Goal: Task Accomplishment & Management: Complete application form

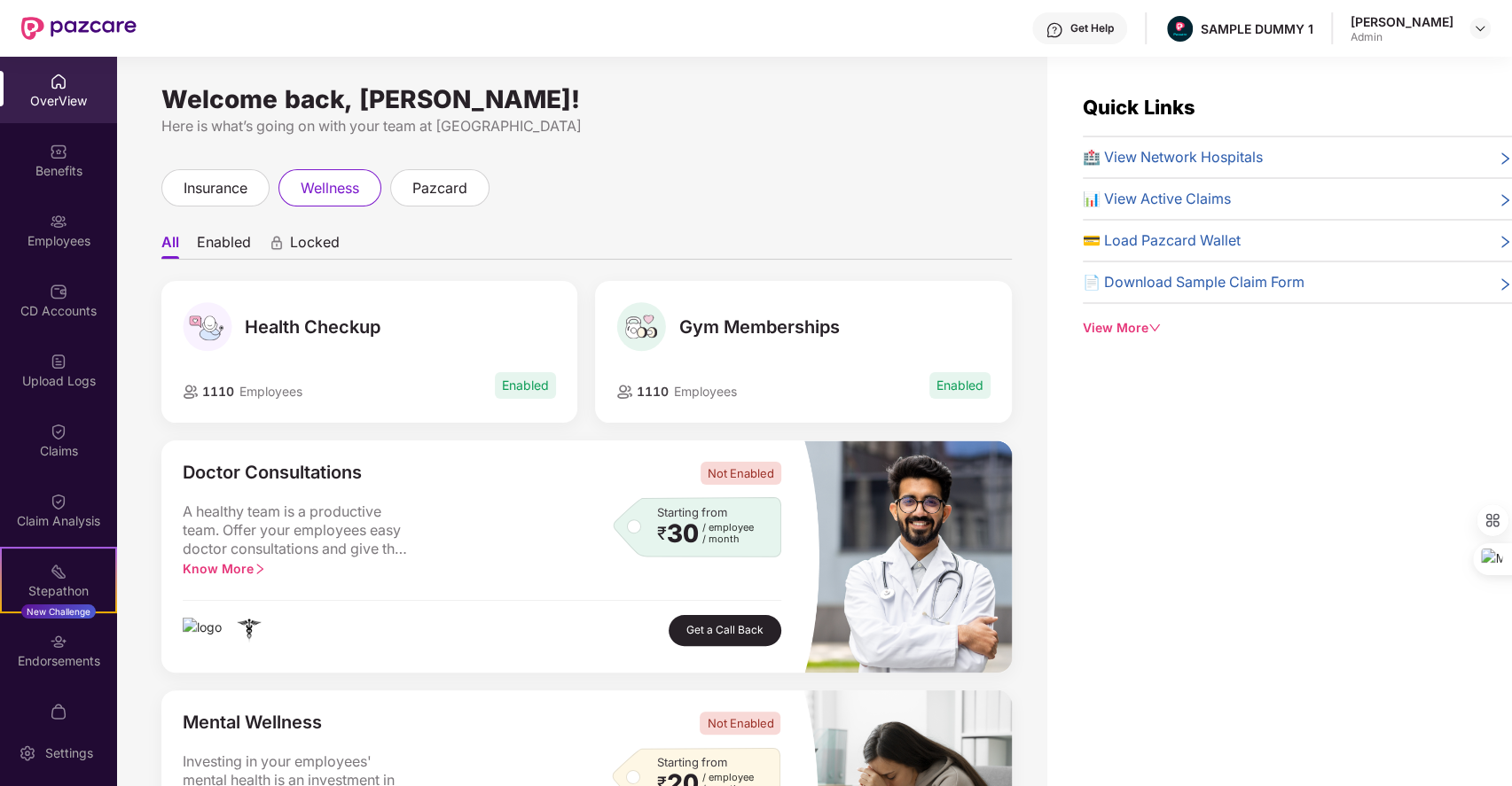
scroll to position [67, 0]
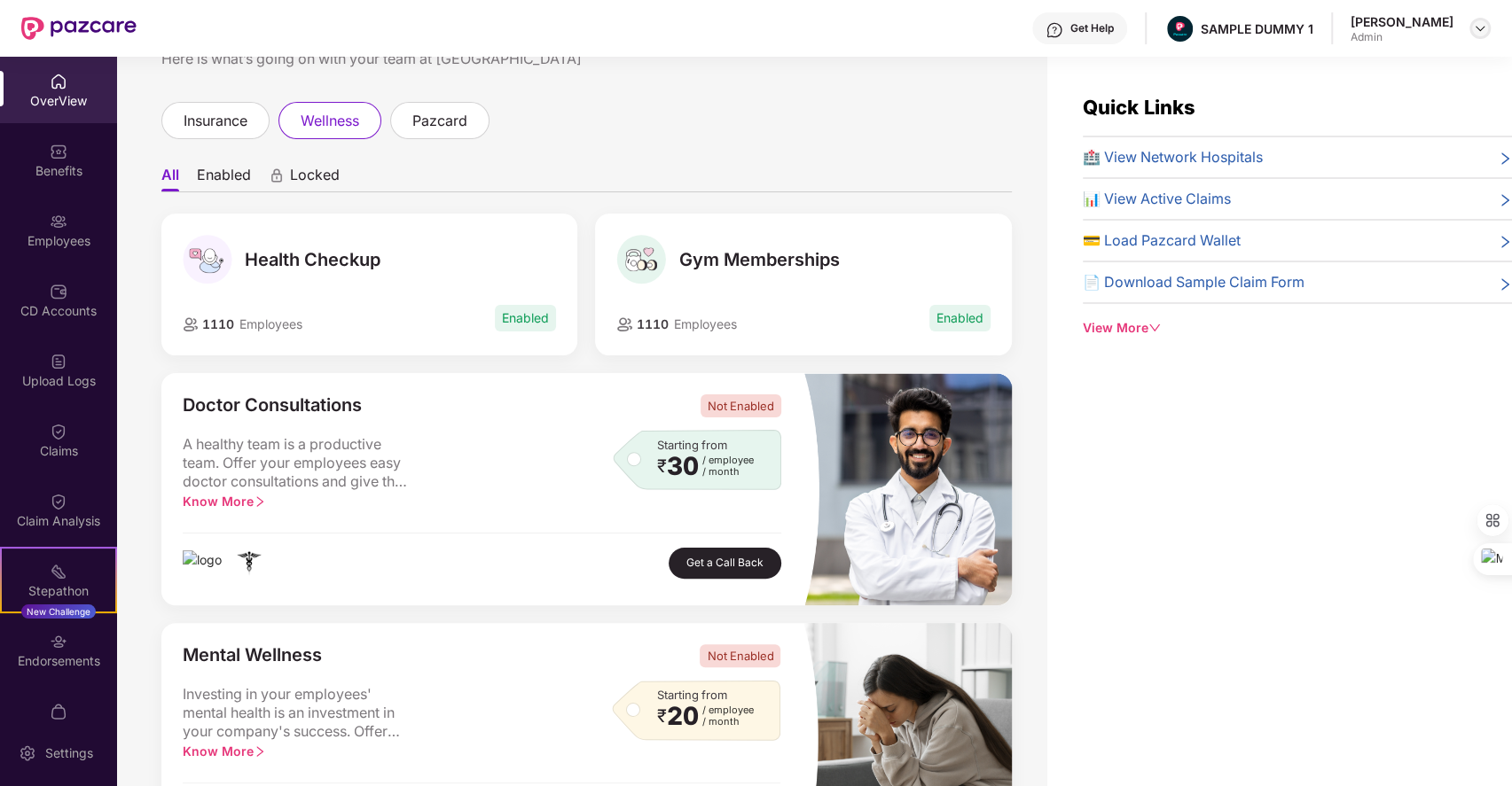
click at [1483, 21] on img at bounding box center [1481, 29] width 14 height 14
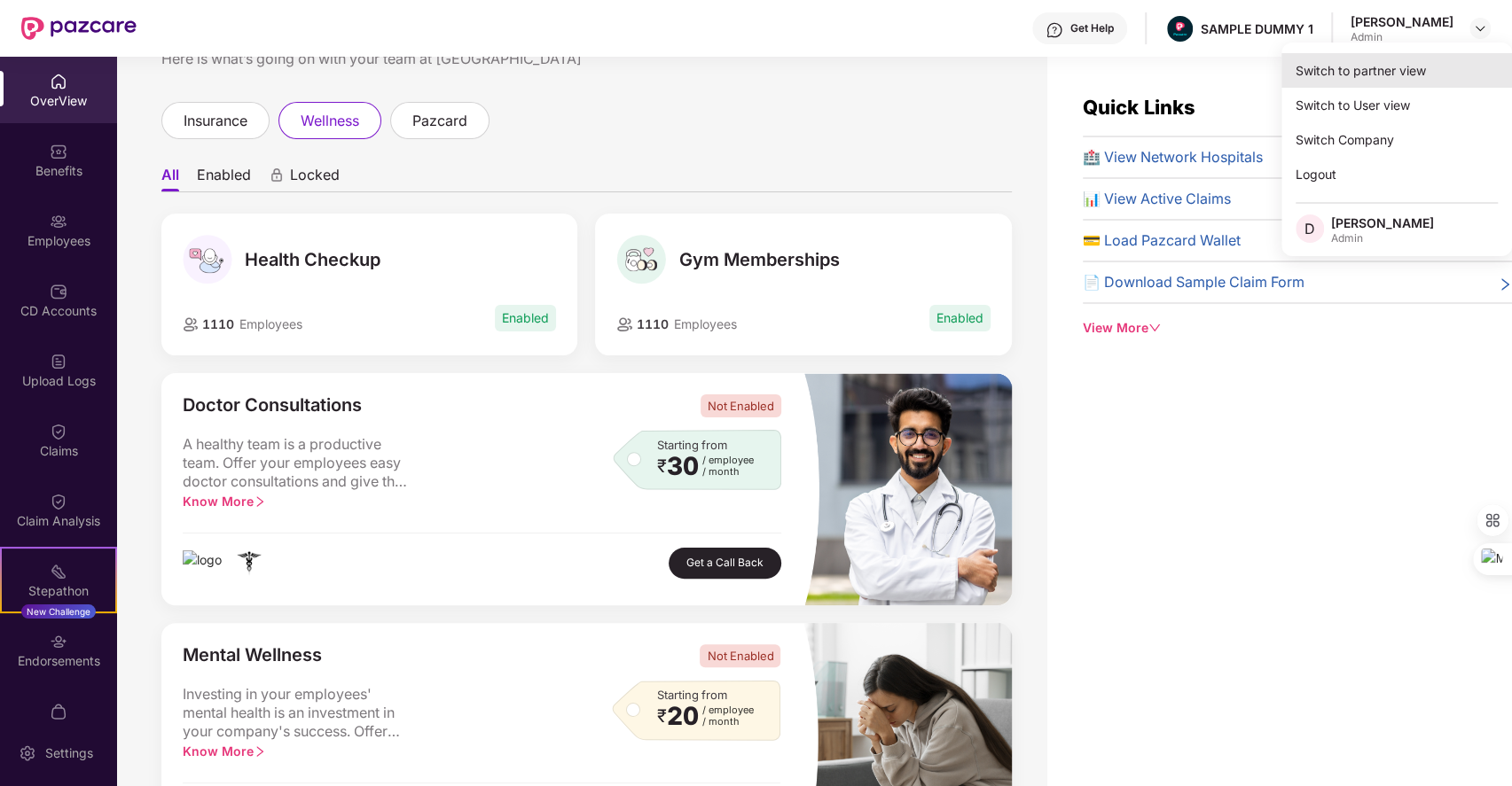
click at [1345, 77] on div "Switch to partner view" at bounding box center [1397, 70] width 231 height 35
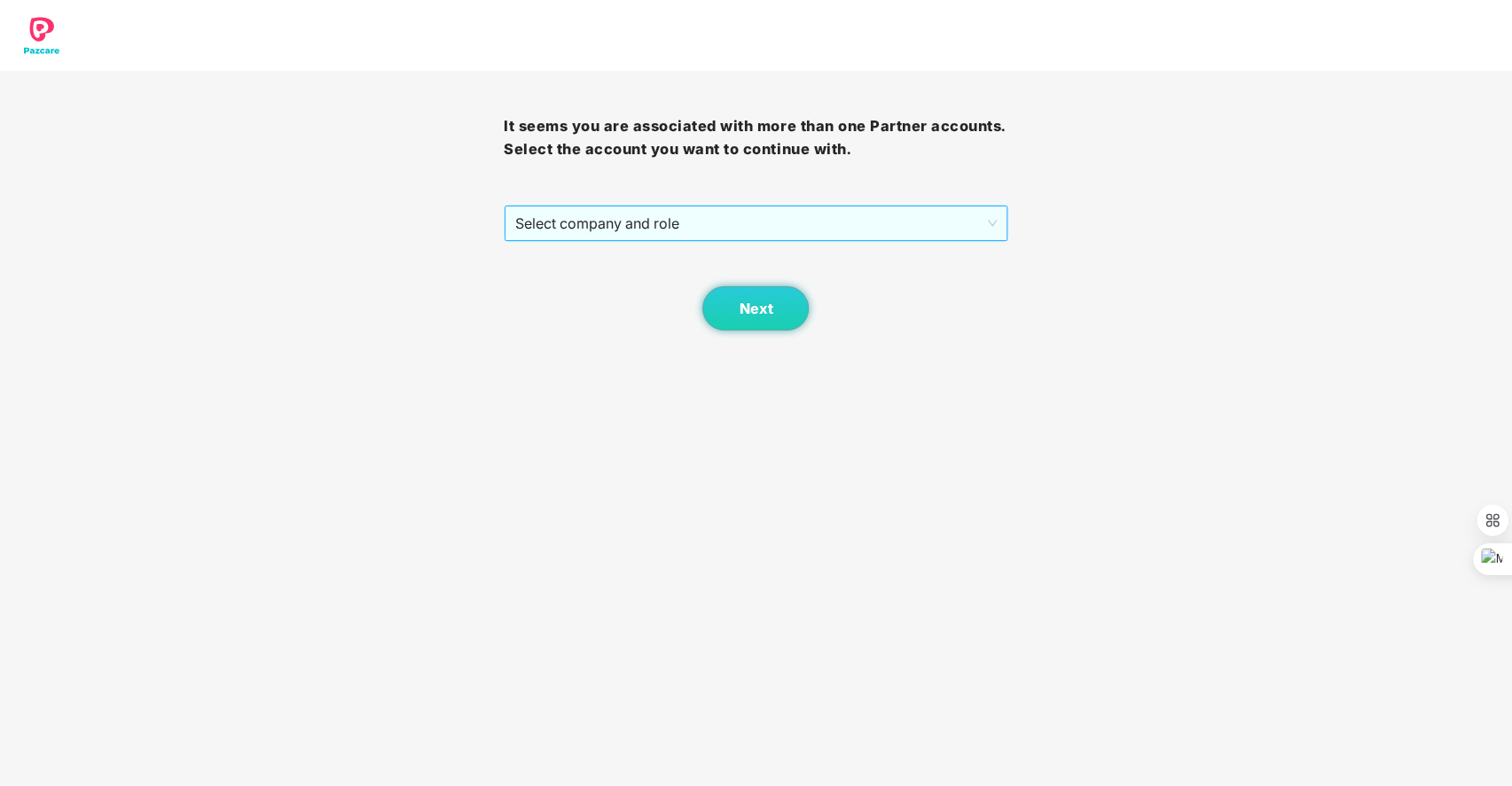
click at [743, 223] on span "Select company and role" at bounding box center [755, 224] width 480 height 34
click at [609, 257] on div "Pazcare - SALES" at bounding box center [755, 259] width 482 height 20
click at [751, 300] on span "Next" at bounding box center [756, 308] width 34 height 17
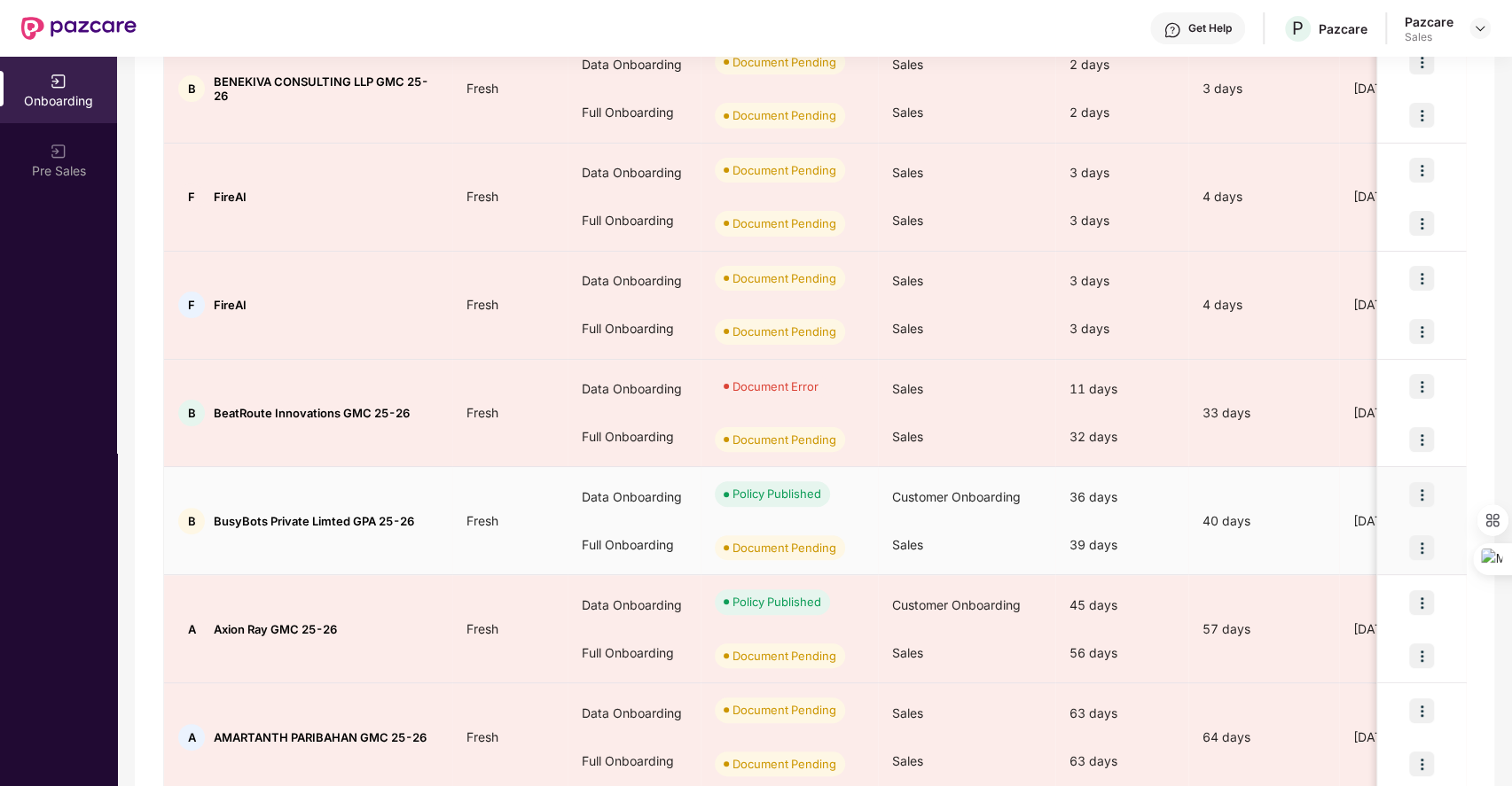
scroll to position [415, 0]
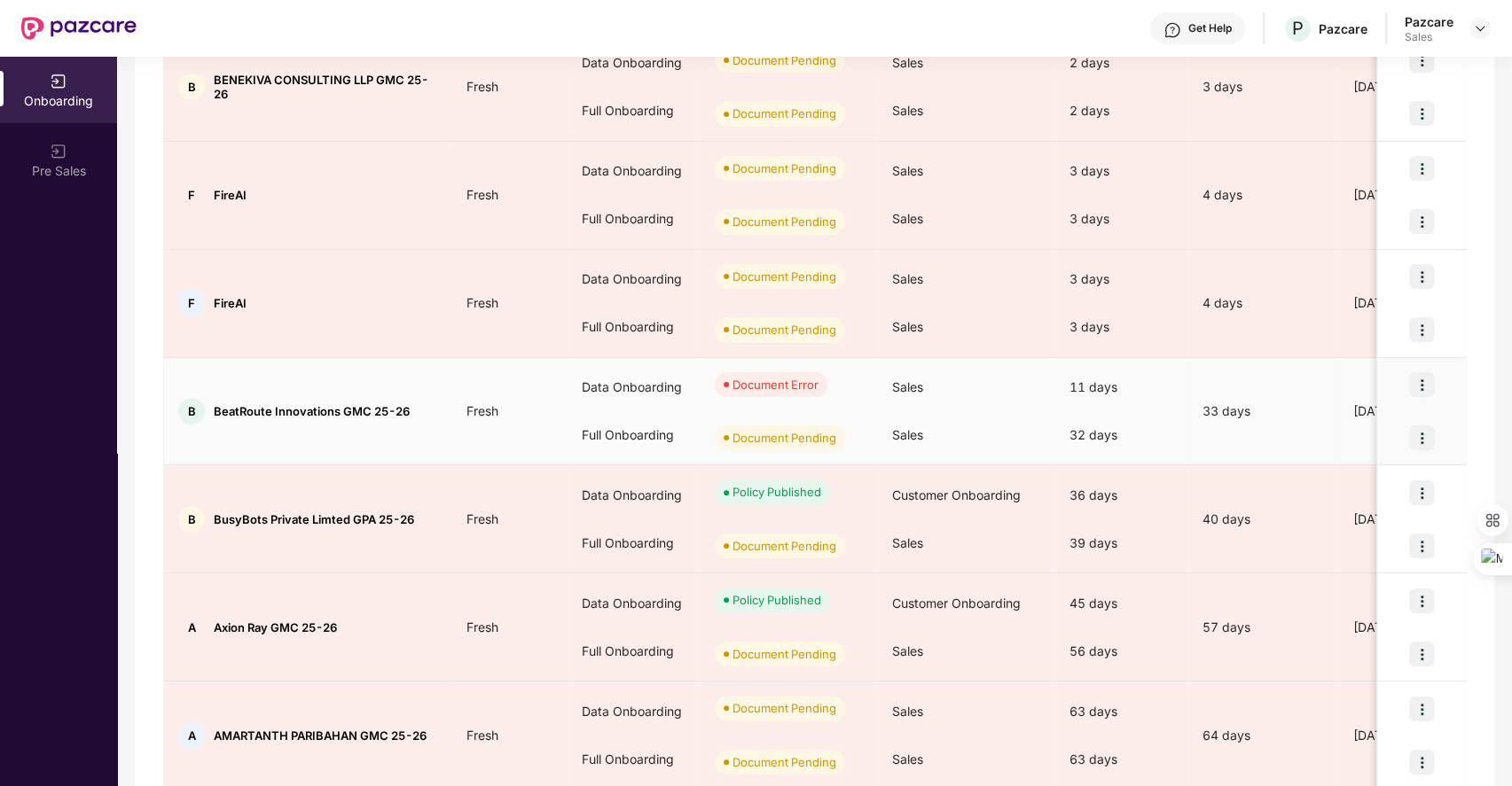
click at [1420, 376] on img at bounding box center [1422, 385] width 25 height 25
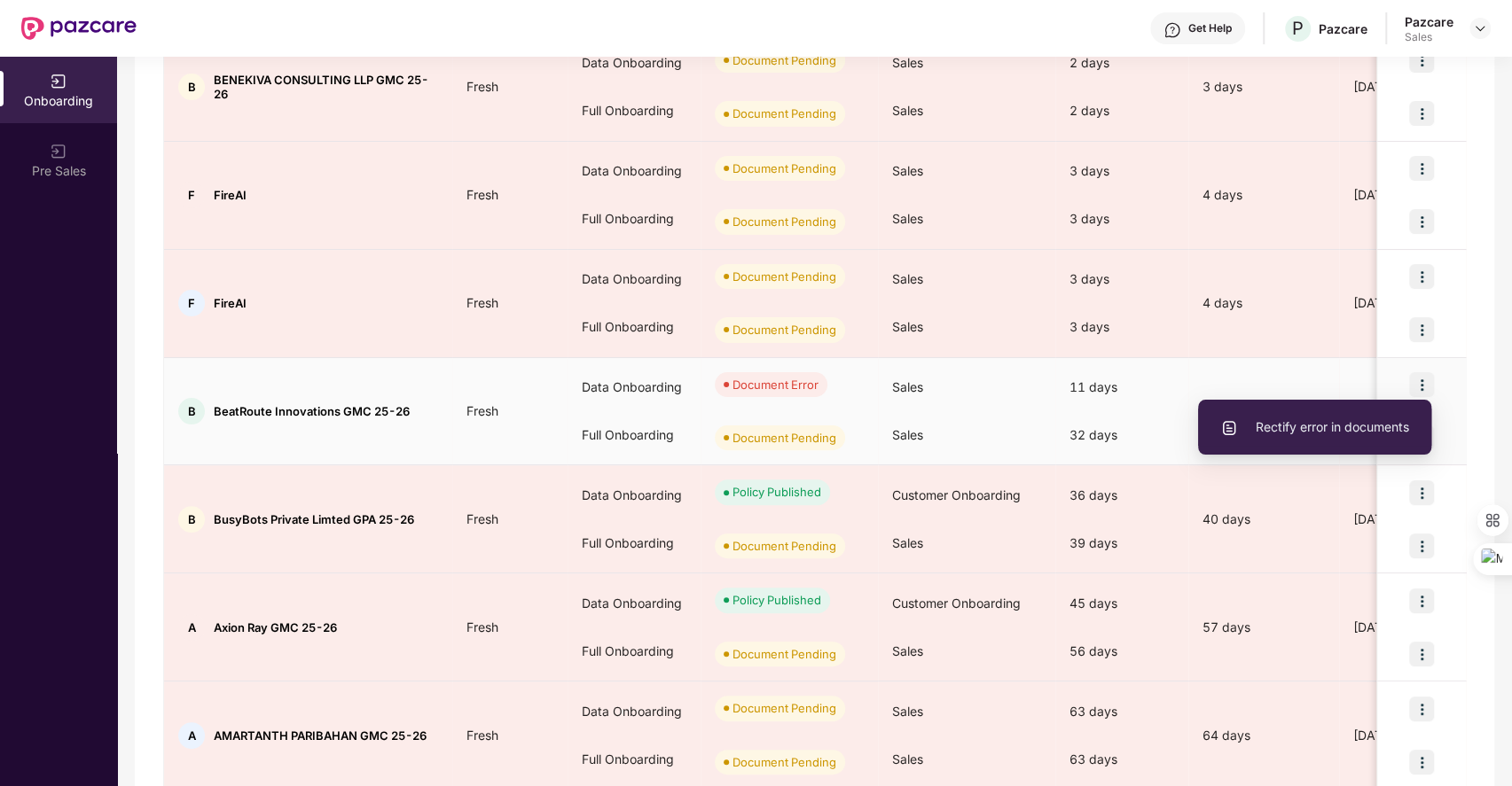
click at [1304, 420] on span "Rectify error in documents" at bounding box center [1314, 427] width 189 height 20
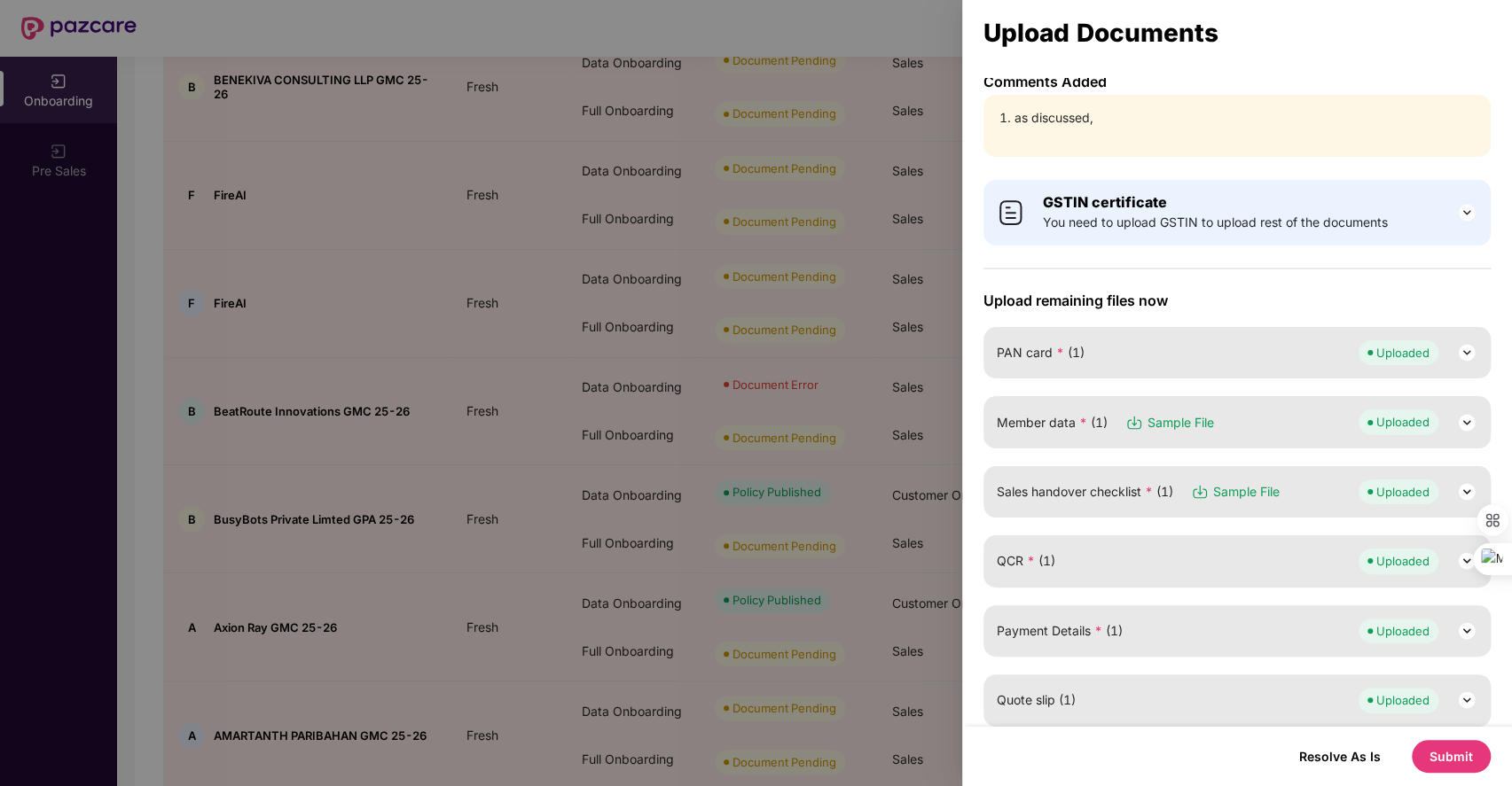
scroll to position [4, 0]
click at [1460, 215] on img at bounding box center [1467, 215] width 21 height 21
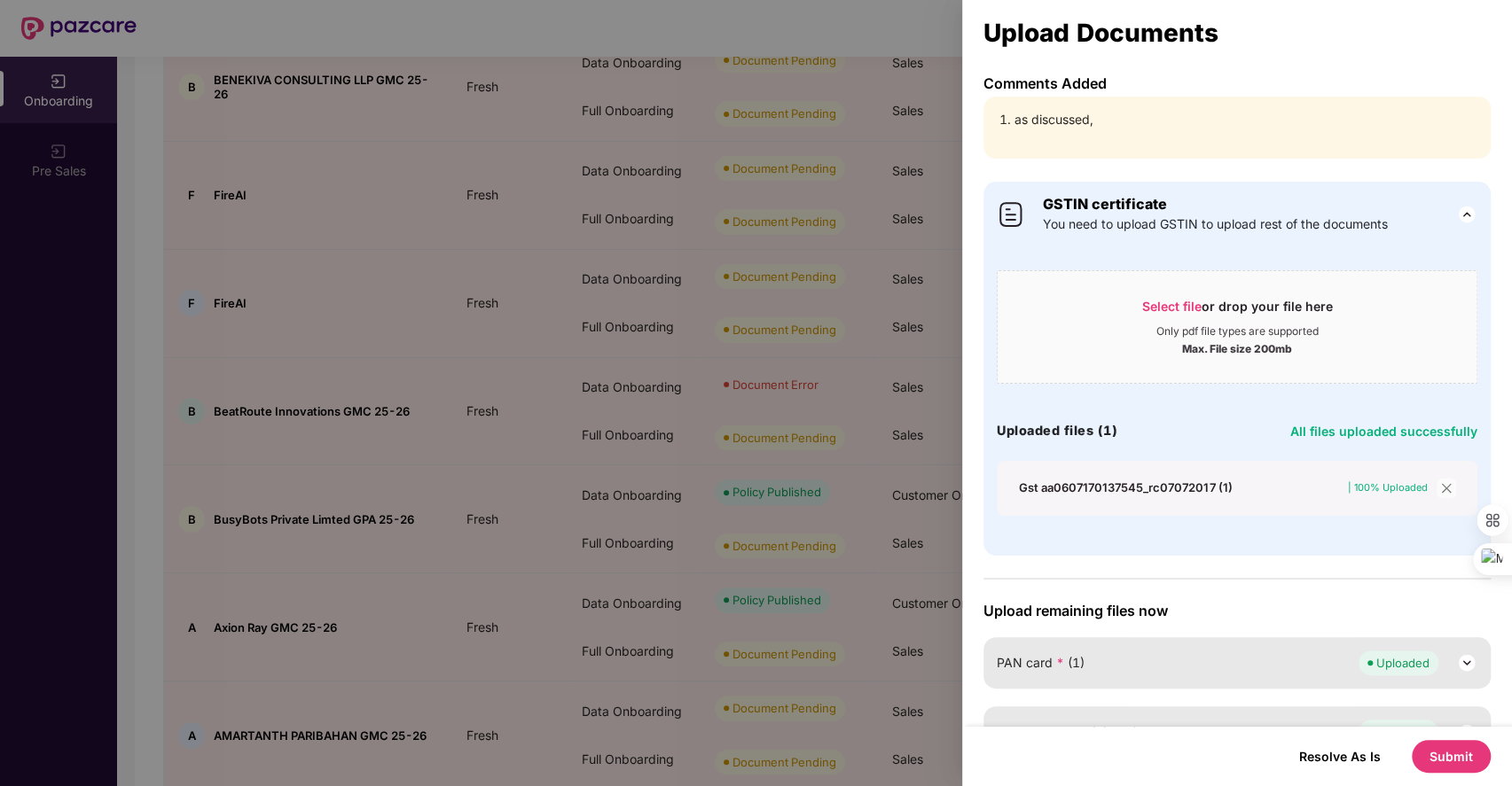
click at [1460, 215] on img at bounding box center [1467, 215] width 21 height 21
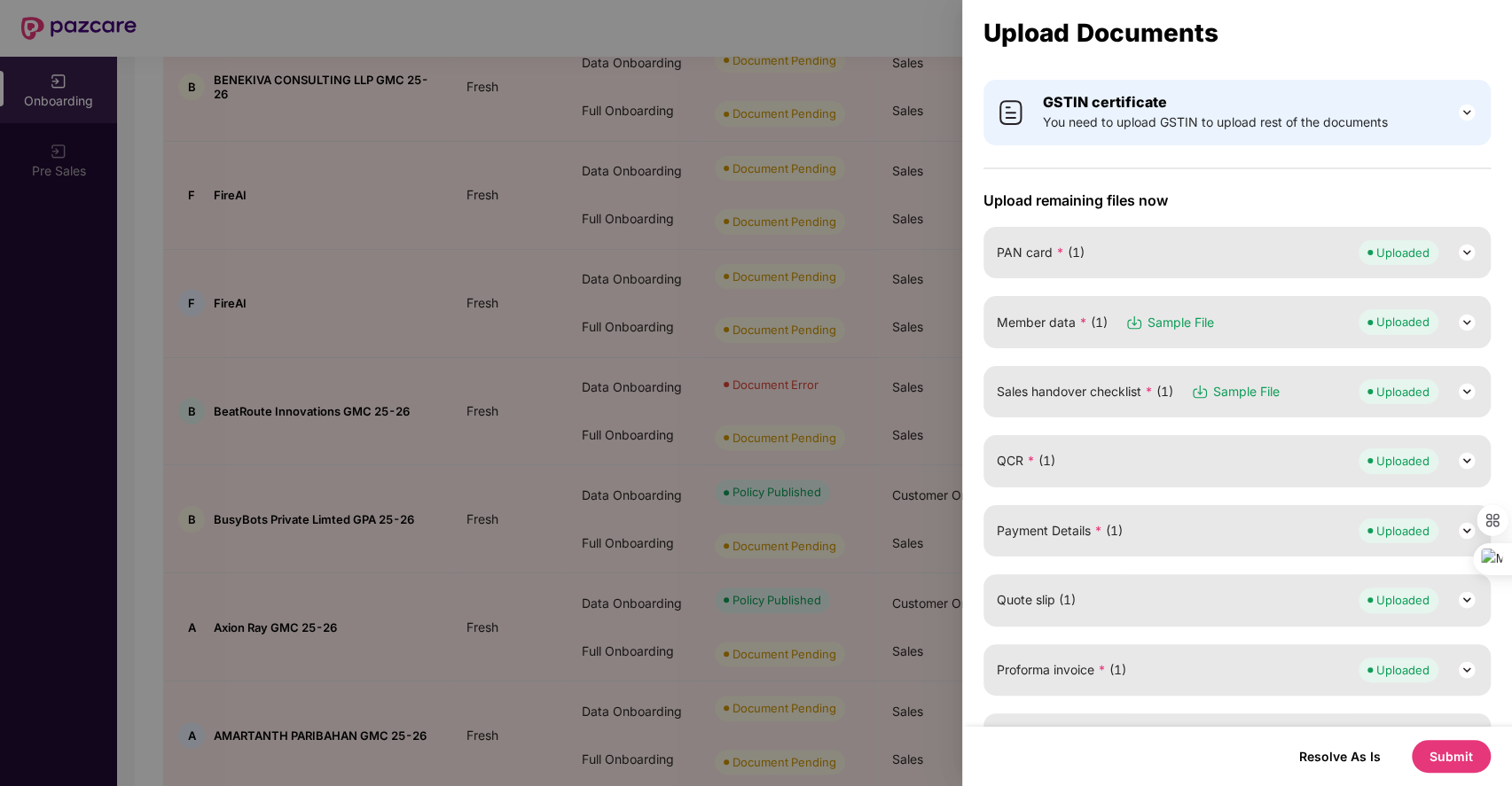
scroll to position [116, 0]
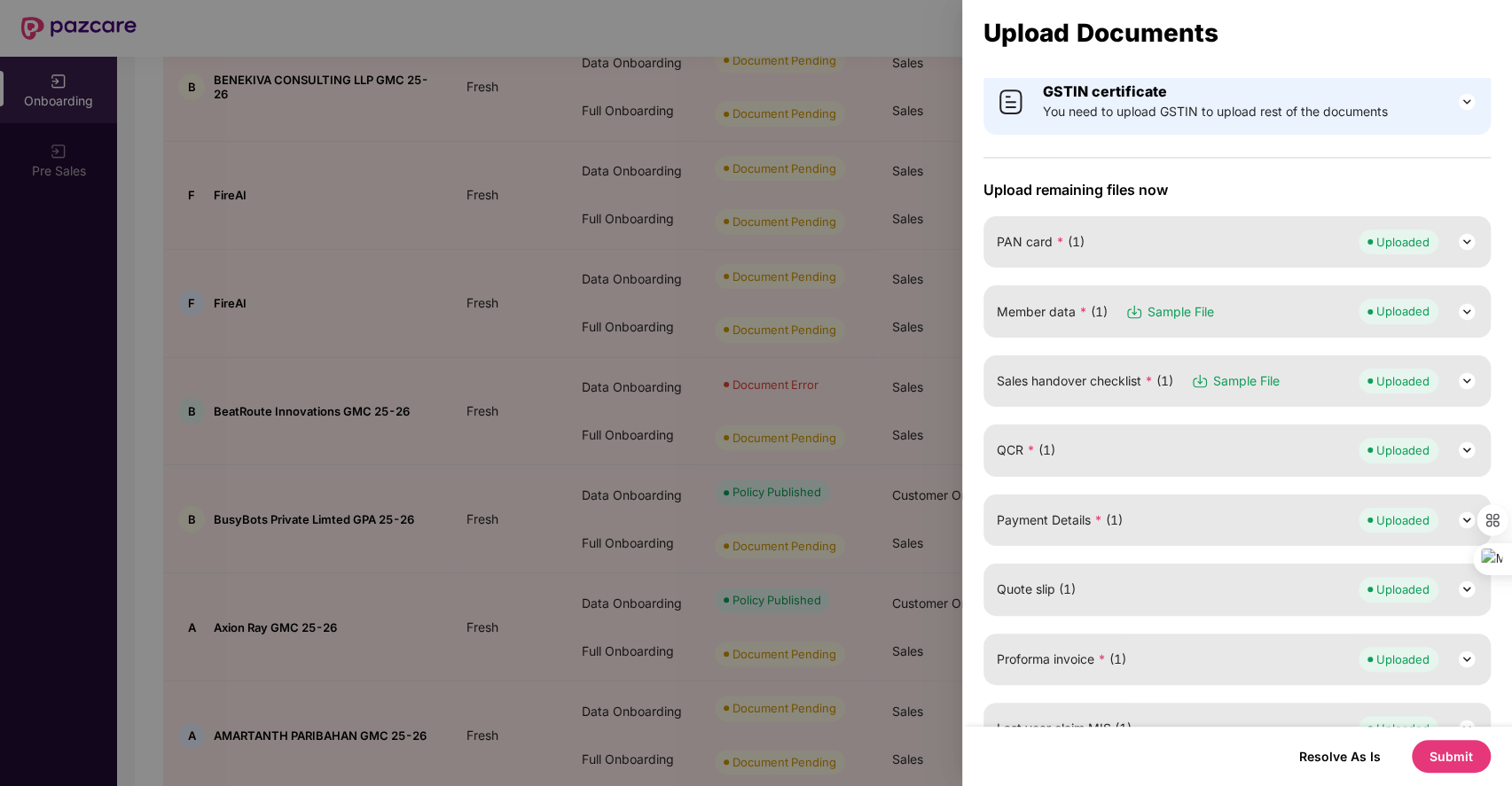
click at [1463, 377] on img at bounding box center [1467, 381] width 21 height 21
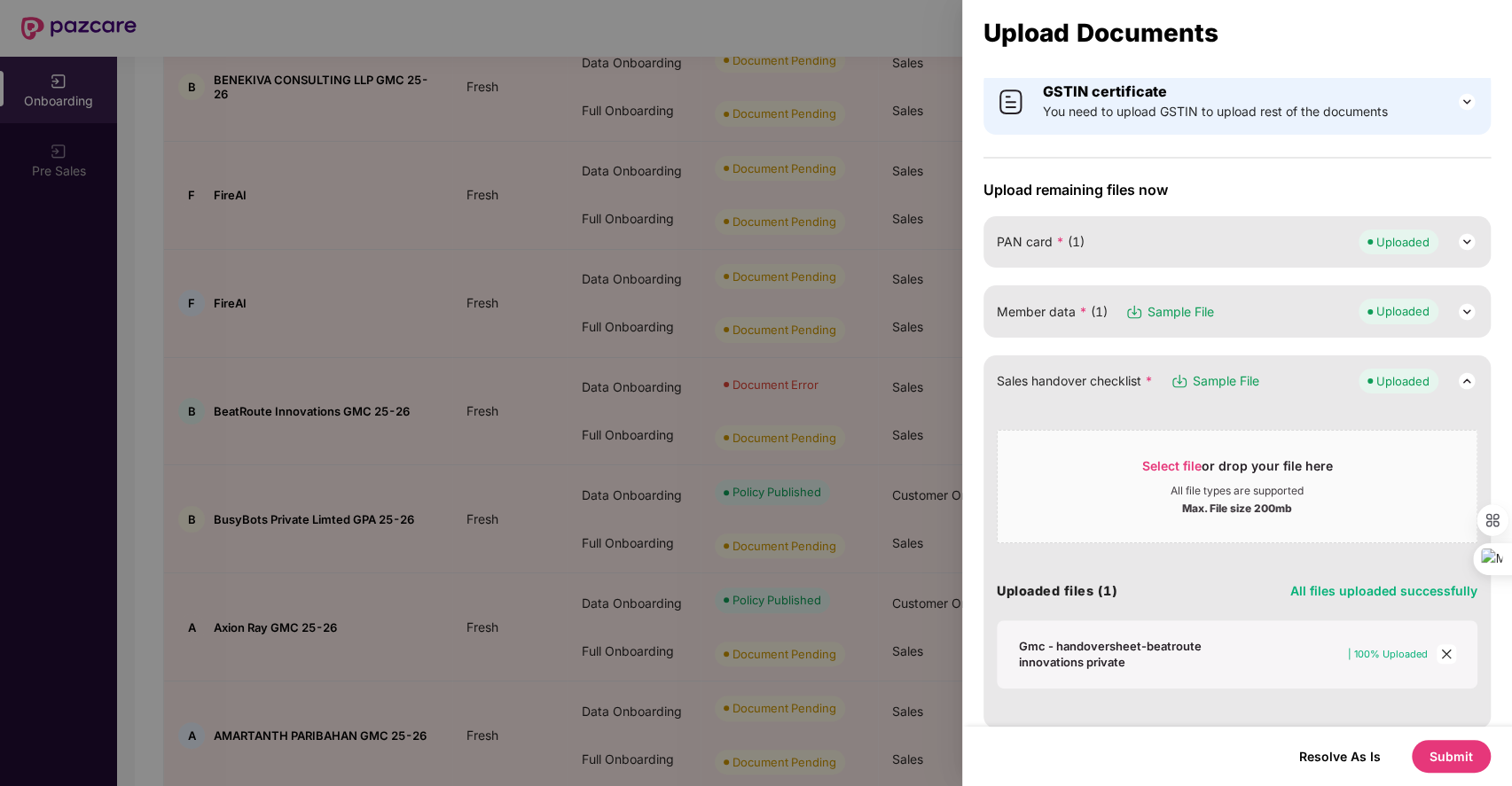
click at [1444, 655] on icon "close" at bounding box center [1447, 655] width 13 height 13
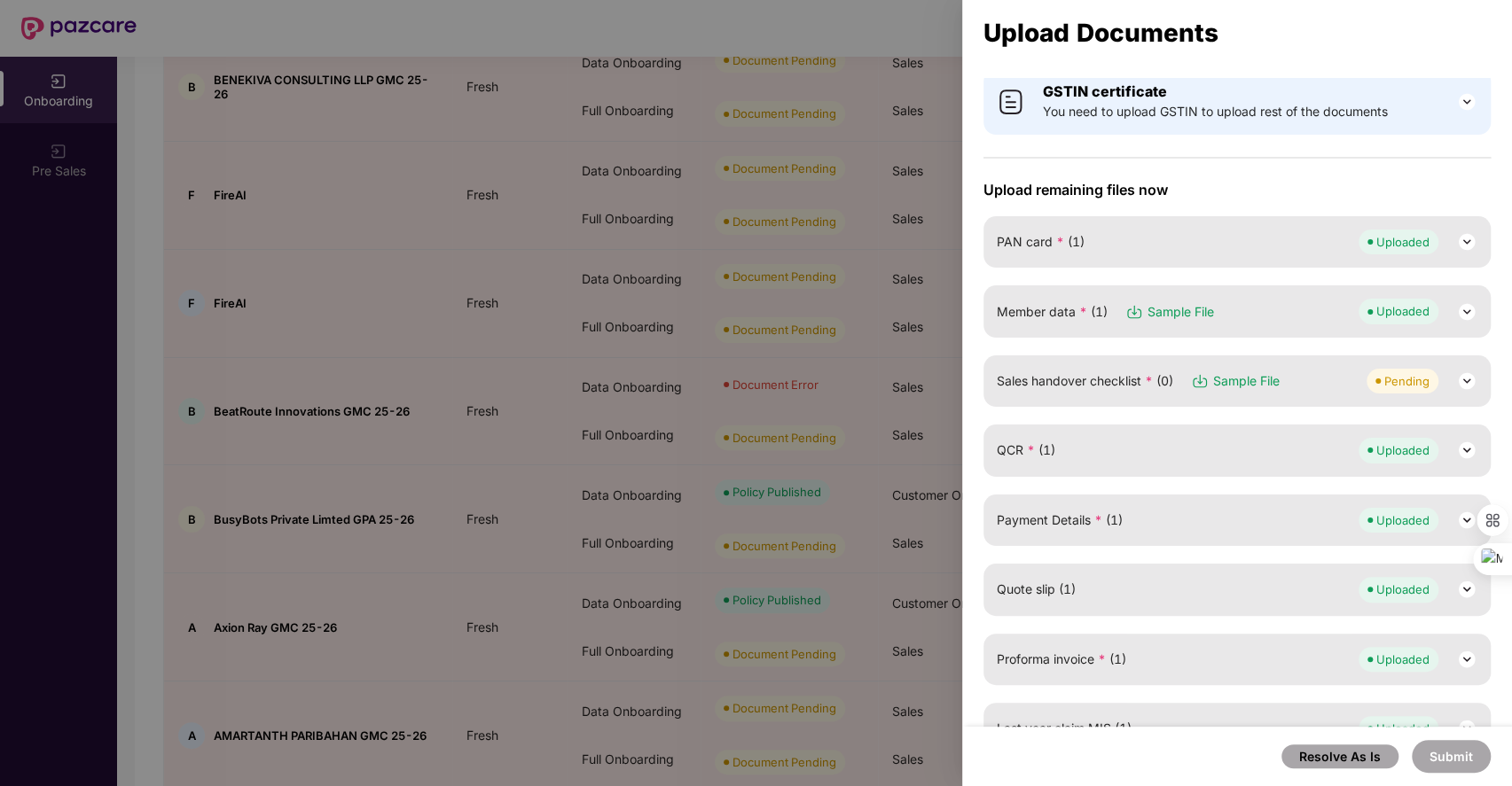
click at [1460, 376] on img at bounding box center [1467, 381] width 21 height 21
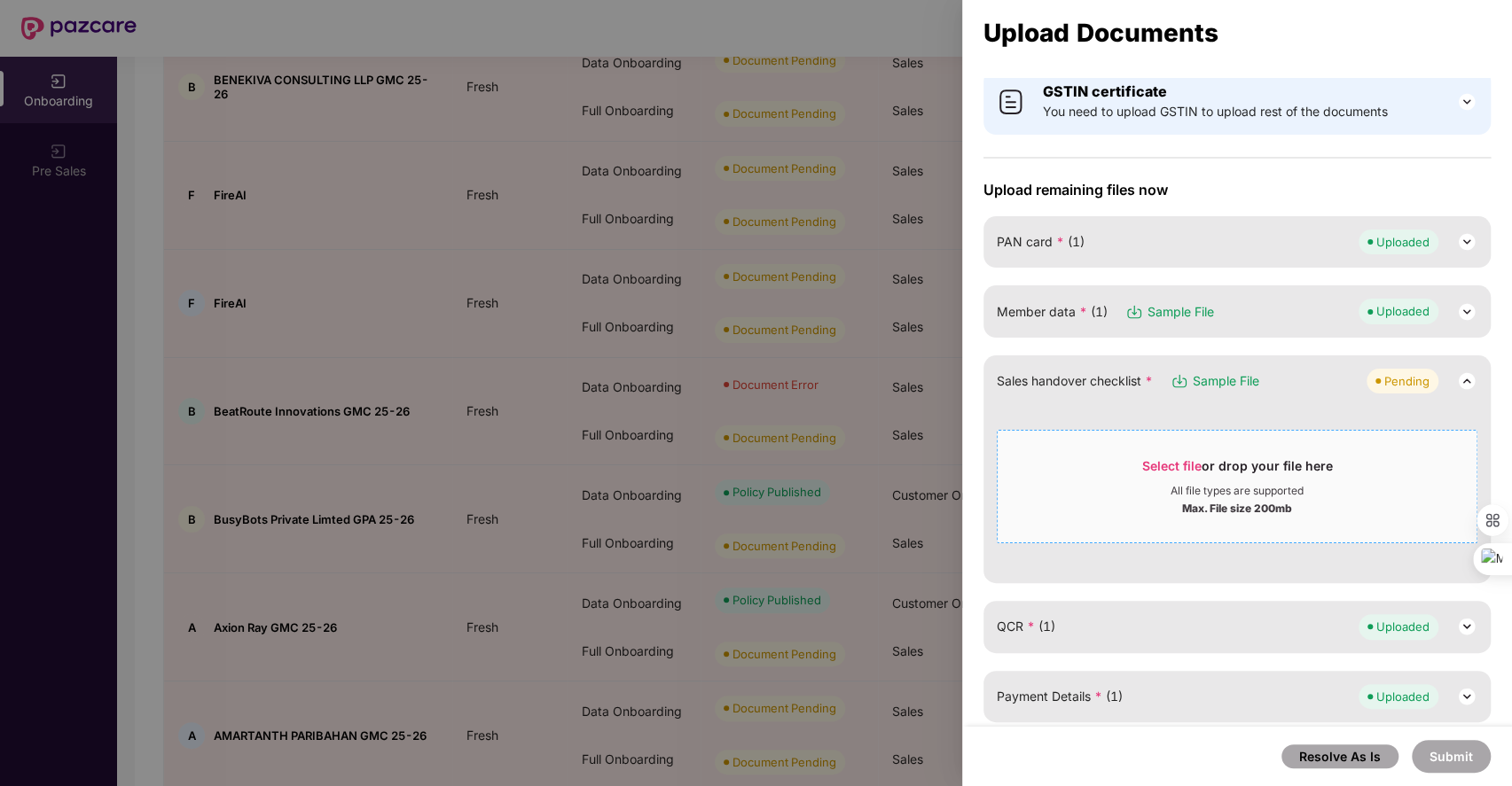
click at [1153, 459] on span "Select file" at bounding box center [1172, 466] width 59 height 15
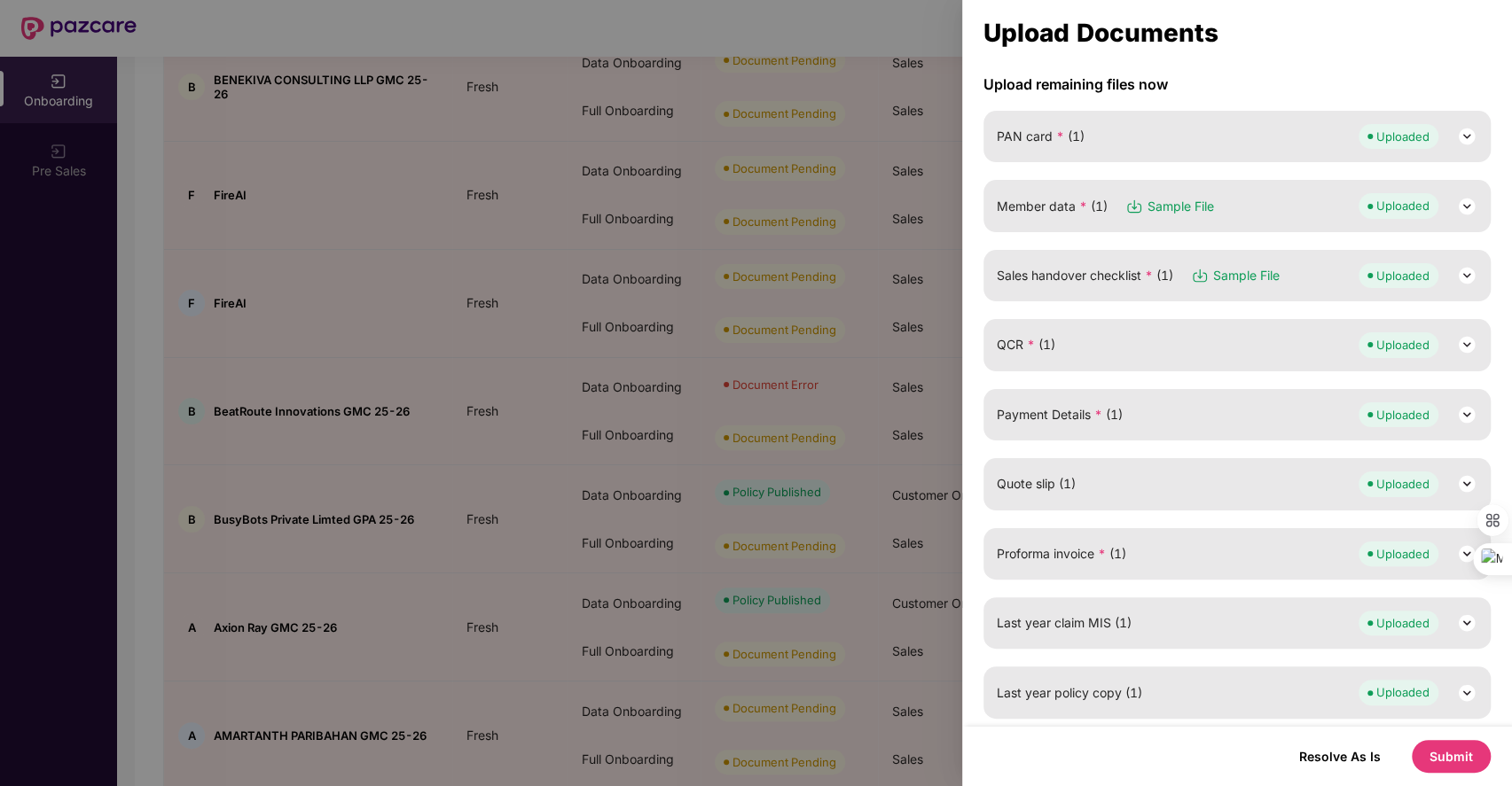
scroll to position [0, 0]
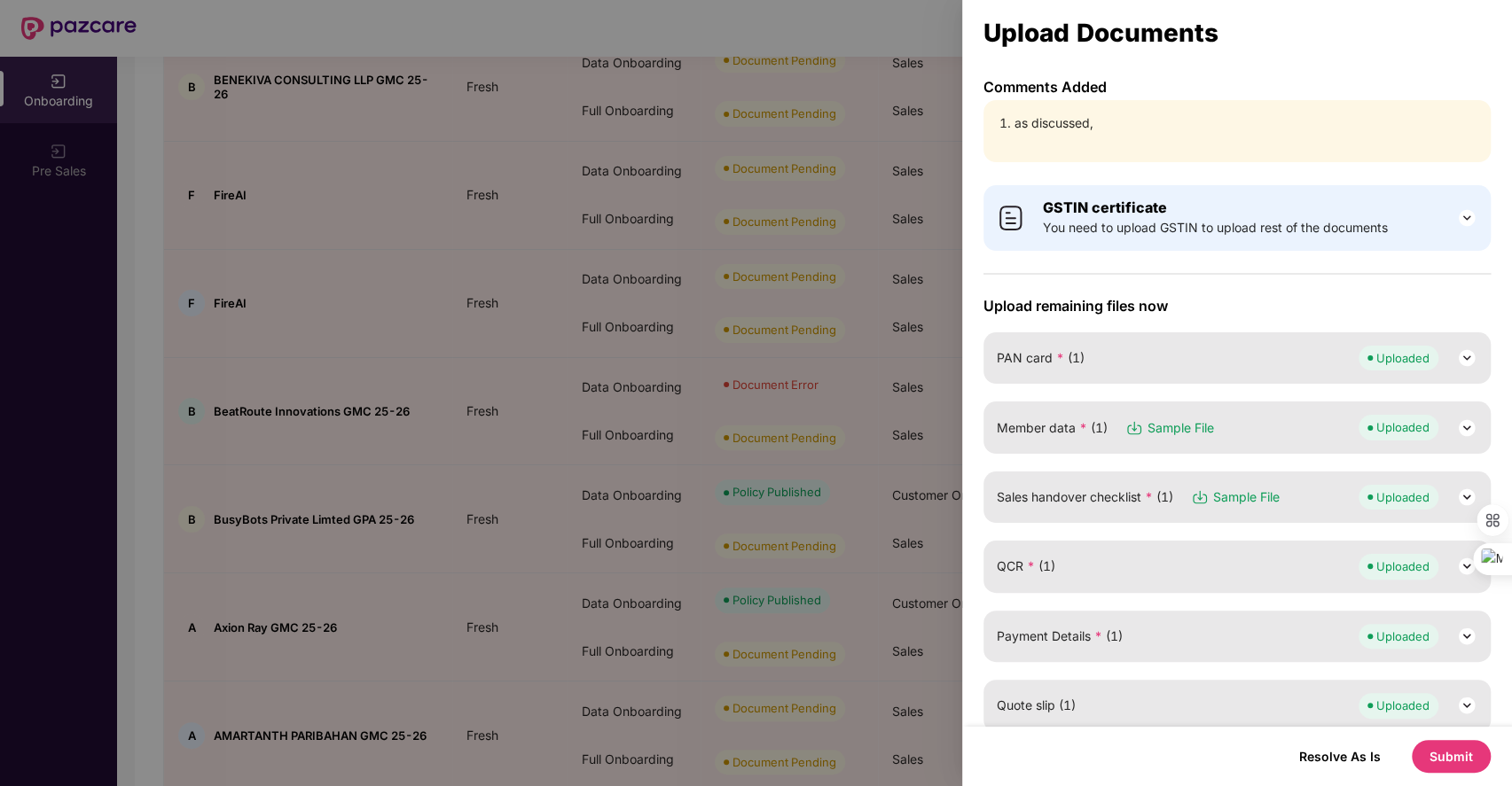
click at [1449, 753] on button "Submit" at bounding box center [1451, 756] width 79 height 33
